Goal: Task Accomplishment & Management: Manage account settings

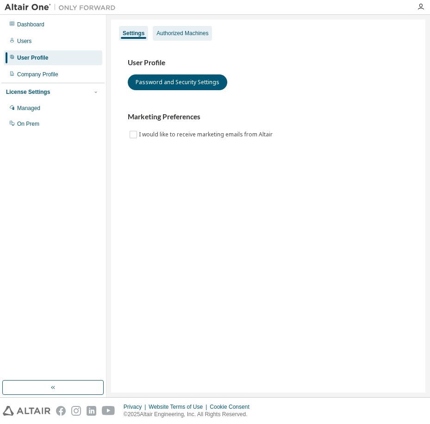
click at [177, 31] on div "Authorized Machines" at bounding box center [182, 33] width 52 height 7
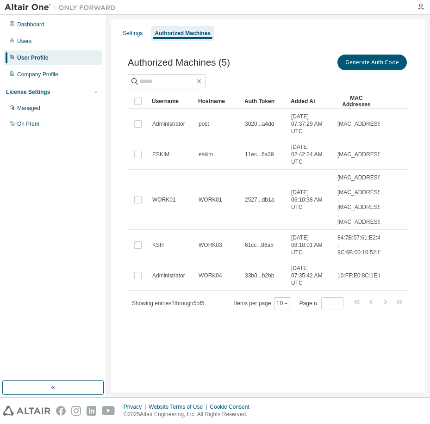
click at [417, 373] on div "Settings Authorized Machines Authorized Machines (5) Generate Auth Code Clear L…" at bounding box center [268, 205] width 314 height 373
click at [366, 64] on button "Generate Auth Code" at bounding box center [371, 63] width 69 height 16
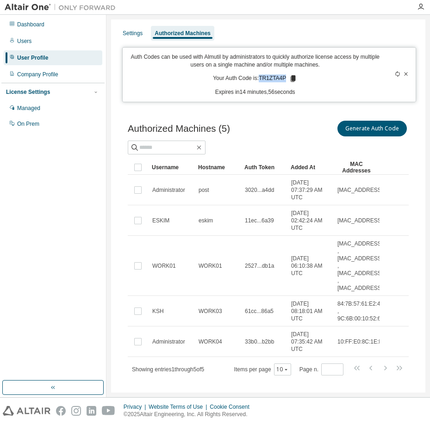
drag, startPoint x: 258, startPoint y: 79, endPoint x: 284, endPoint y: 77, distance: 26.4
click at [285, 77] on p "Your Auth Code is: TR1ZTA4P" at bounding box center [255, 78] width 84 height 8
click at [291, 78] on icon at bounding box center [292, 78] width 5 height 6
click at [403, 73] on icon at bounding box center [406, 74] width 6 height 6
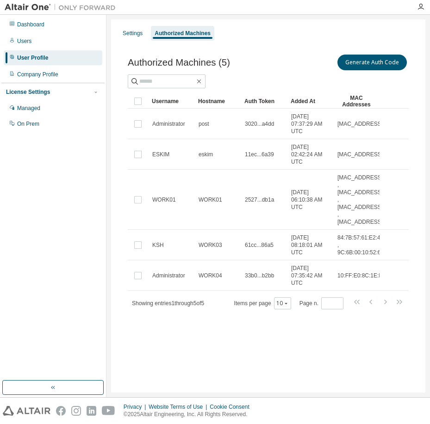
click at [194, 362] on div "Settings Authorized Machines Authorized Machines (5) Generate Auth Code Clear L…" at bounding box center [268, 205] width 314 height 373
click at [32, 56] on div "User Profile" at bounding box center [32, 57] width 31 height 7
click at [135, 36] on div "Settings" at bounding box center [133, 33] width 20 height 7
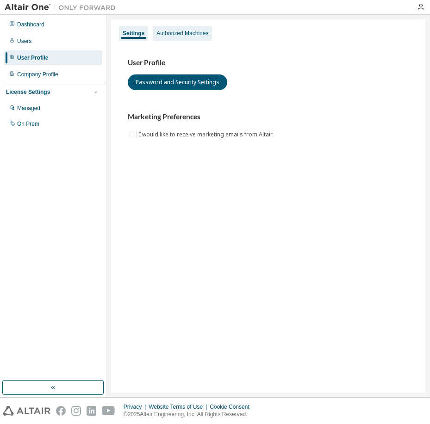
click at [167, 34] on div "Authorized Machines" at bounding box center [182, 33] width 52 height 7
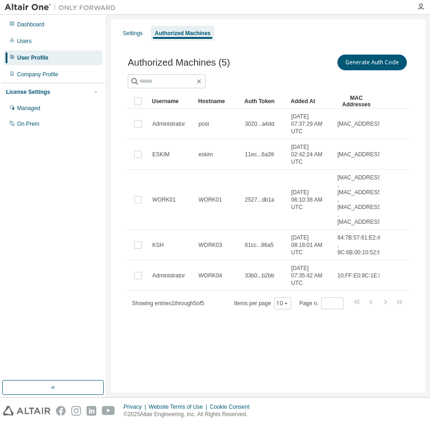
click at [186, 342] on div "Settings Authorized Machines Authorized Machines (5) Generate Auth Code Clear L…" at bounding box center [268, 205] width 314 height 373
click at [424, 9] on icon "button" at bounding box center [420, 6] width 7 height 7
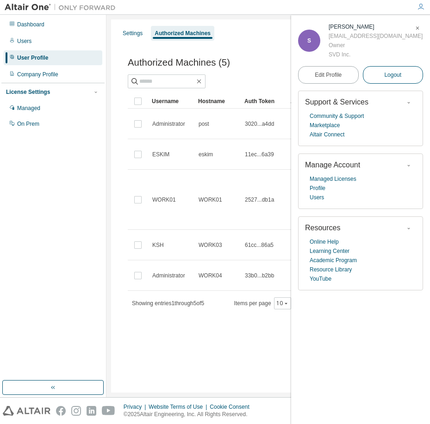
click at [390, 72] on span "Logout" at bounding box center [392, 74] width 17 height 9
